Goal: Check status: Check status

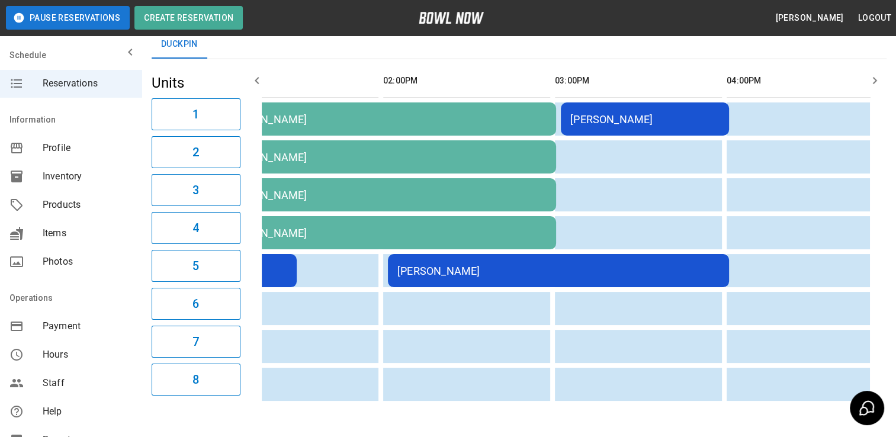
scroll to position [0, 440]
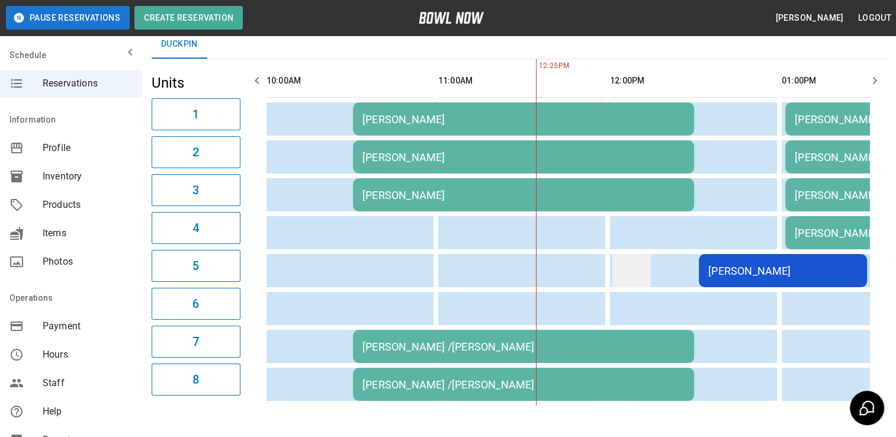
click at [628, 285] on td "sticky table" at bounding box center [631, 270] width 38 height 33
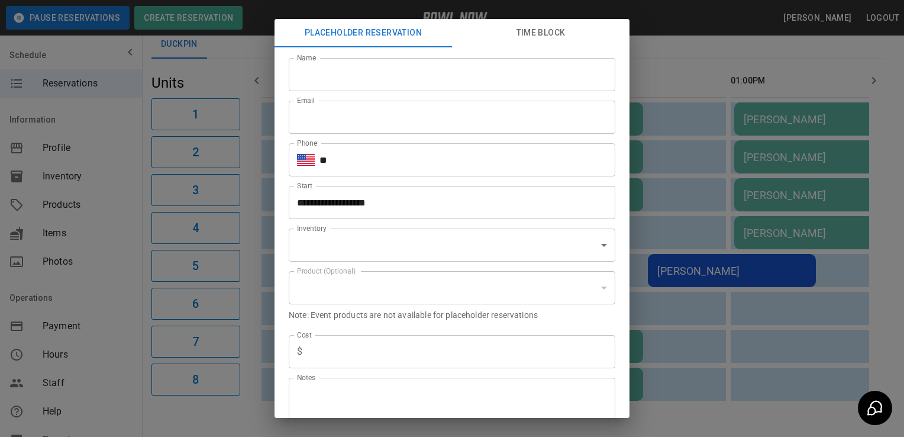
type input "**********"
click at [208, 407] on div "**********" at bounding box center [452, 218] width 904 height 437
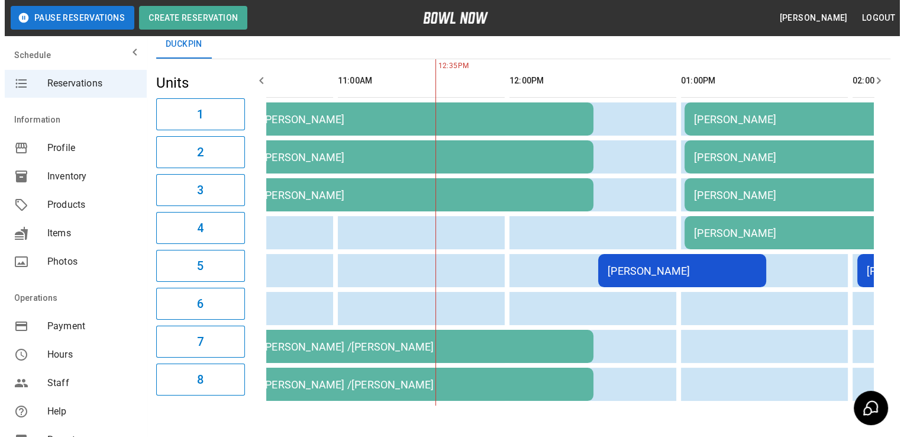
scroll to position [0, 109]
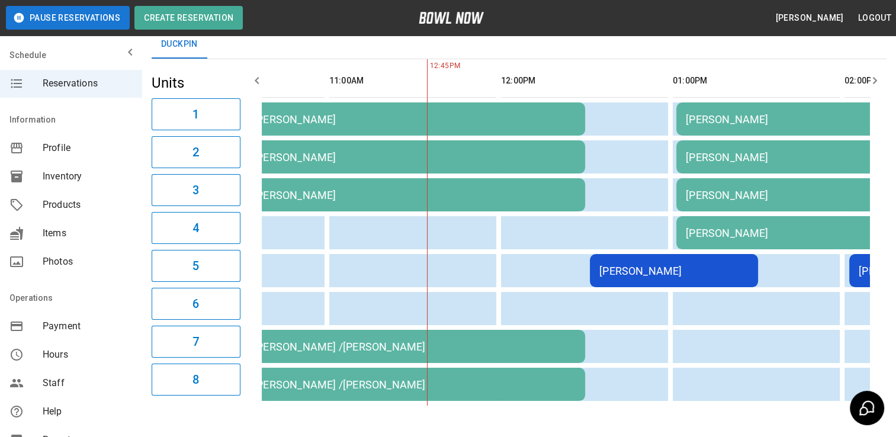
click at [646, 271] on div "[PERSON_NAME]" at bounding box center [673, 271] width 149 height 12
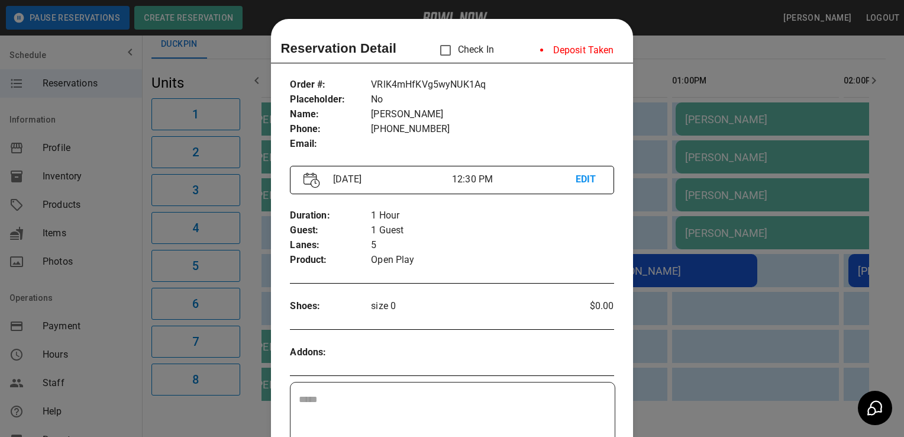
scroll to position [19, 0]
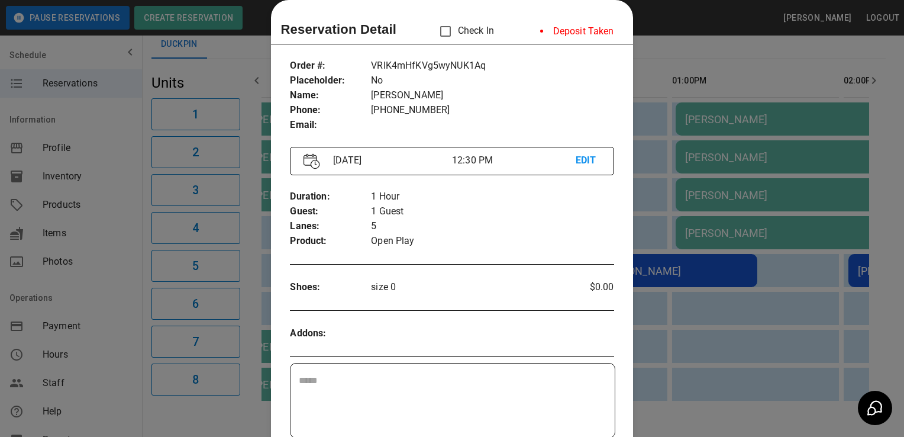
click at [703, 326] on div at bounding box center [452, 218] width 904 height 437
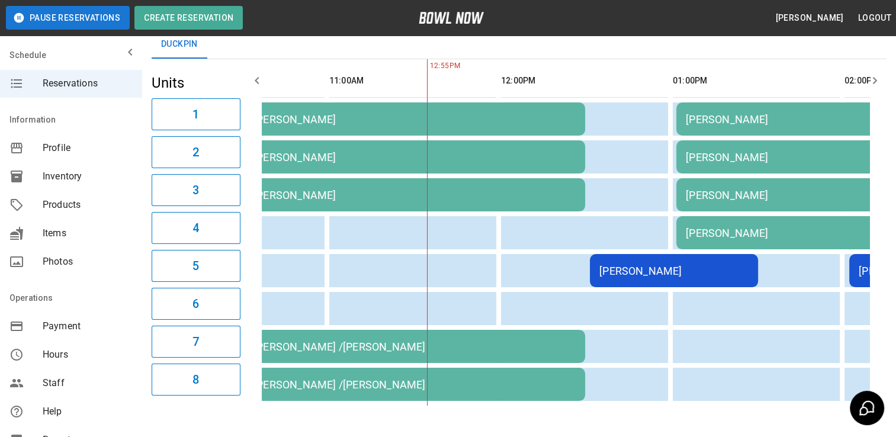
click at [710, 271] on div "[PERSON_NAME]" at bounding box center [673, 271] width 149 height 12
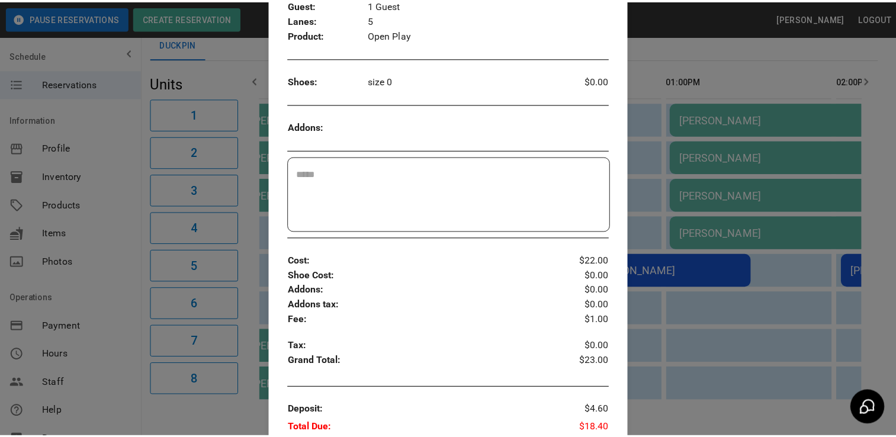
scroll to position [242, 0]
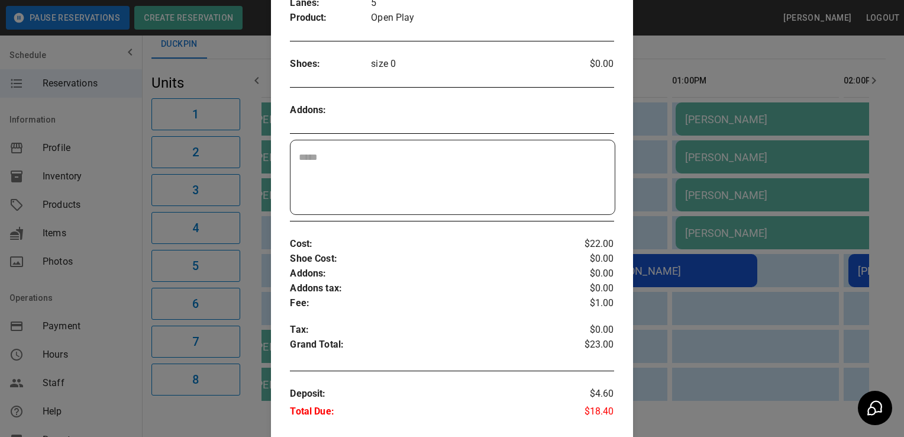
click at [215, 410] on div at bounding box center [452, 218] width 904 height 437
